Goal: Find specific page/section: Find specific page/section

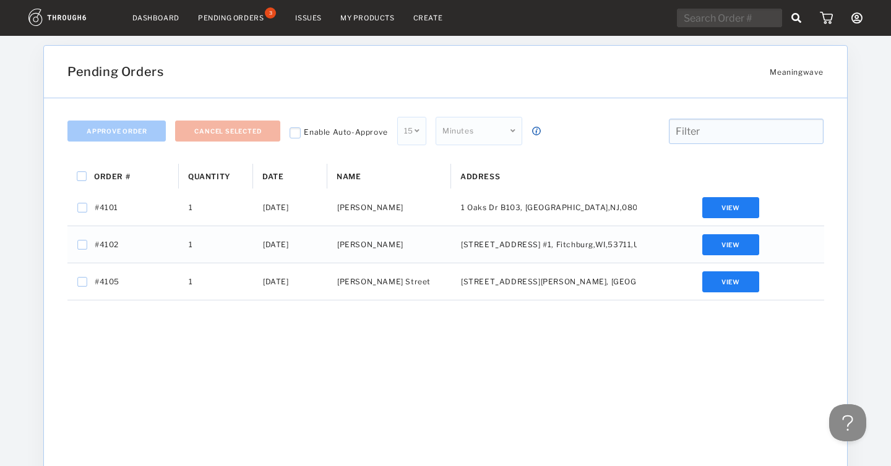
click at [147, 17] on link "Dashboard" at bounding box center [155, 18] width 47 height 9
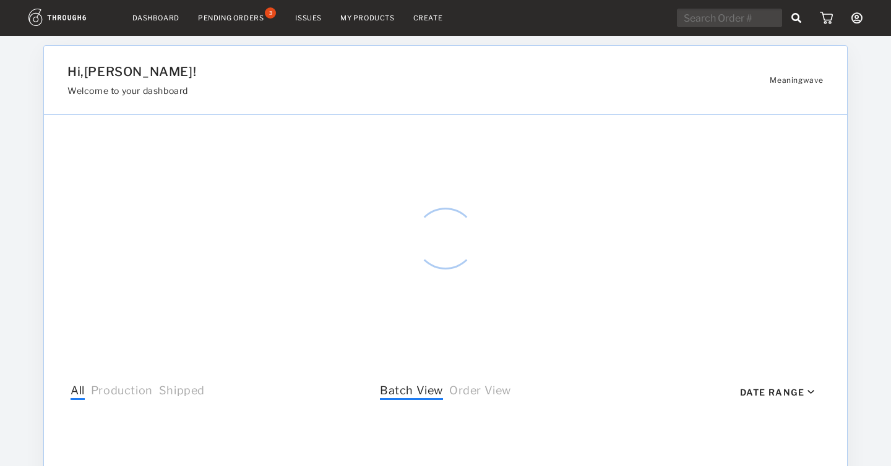
select select "8"
select select "2025"
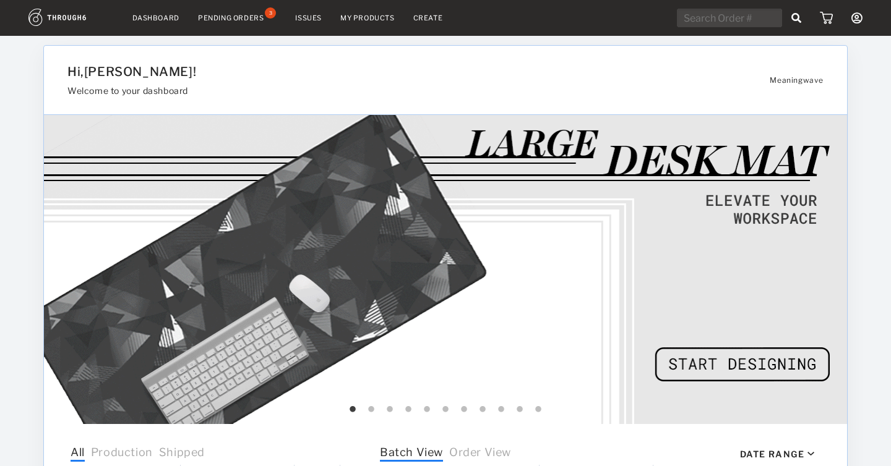
click at [855, 15] on icon at bounding box center [856, 17] width 11 height 11
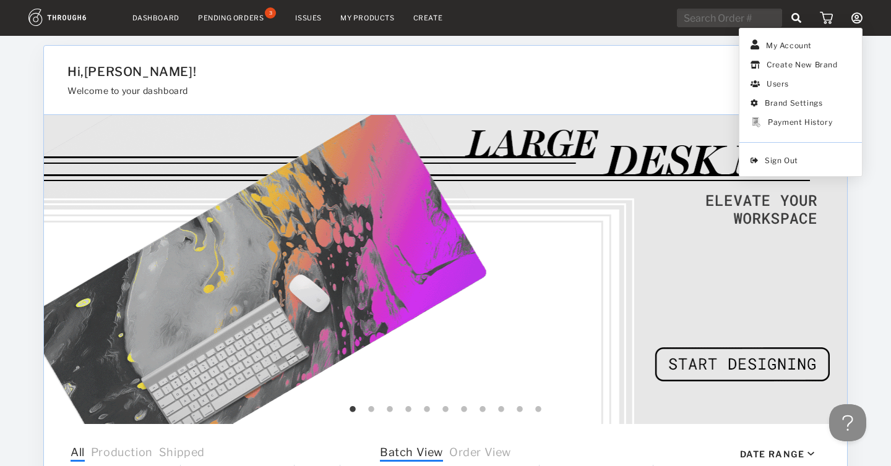
click at [672, 88] on h3 "Welcome to your dashboard" at bounding box center [381, 90] width 628 height 11
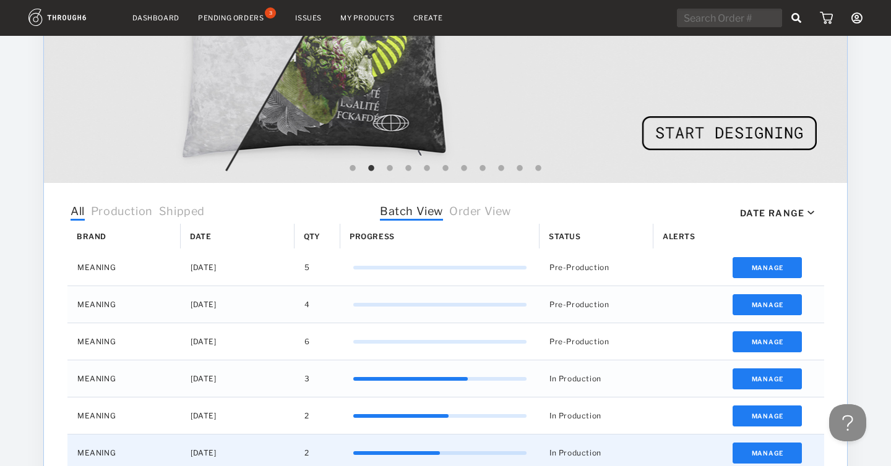
scroll to position [238, 0]
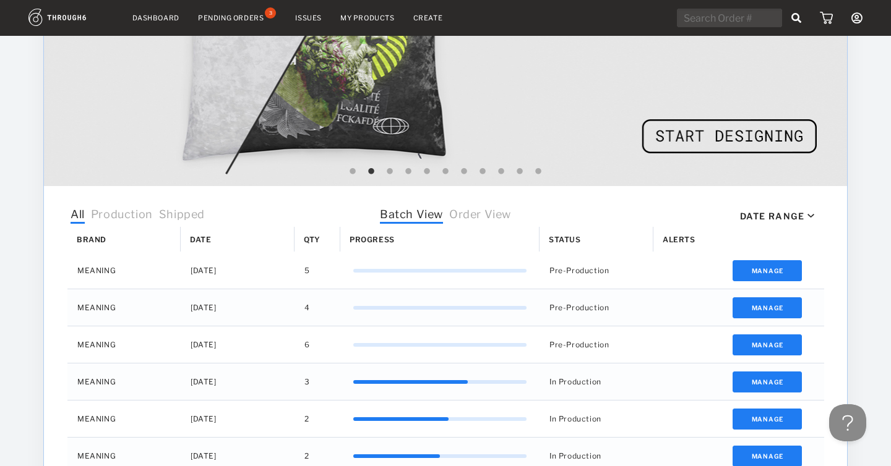
click at [504, 212] on span "Order View" at bounding box center [480, 216] width 62 height 16
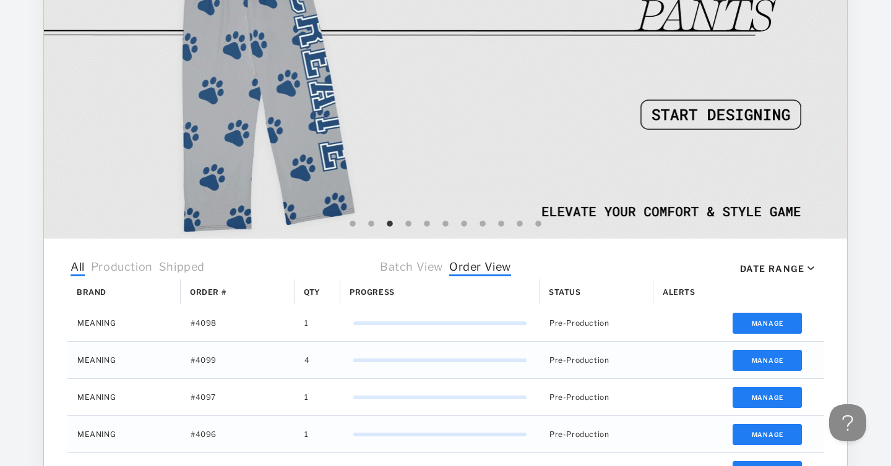
scroll to position [0, 0]
